Goal: Information Seeking & Learning: Learn about a topic

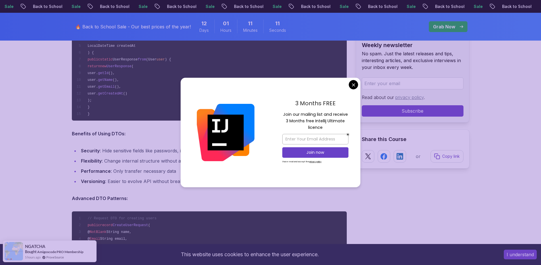
scroll to position [1657, 0]
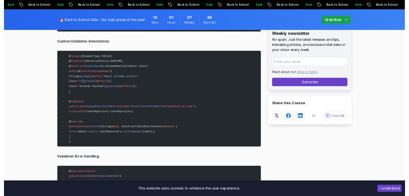
scroll to position [2301, 0]
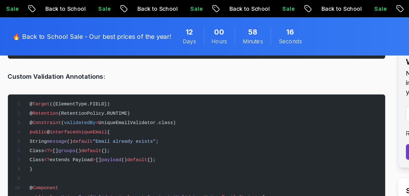
click at [133, 53] on p "Custom Validation Annotations:" at bounding box center [143, 56] width 275 height 8
